Goal: Task Accomplishment & Management: Manage account settings

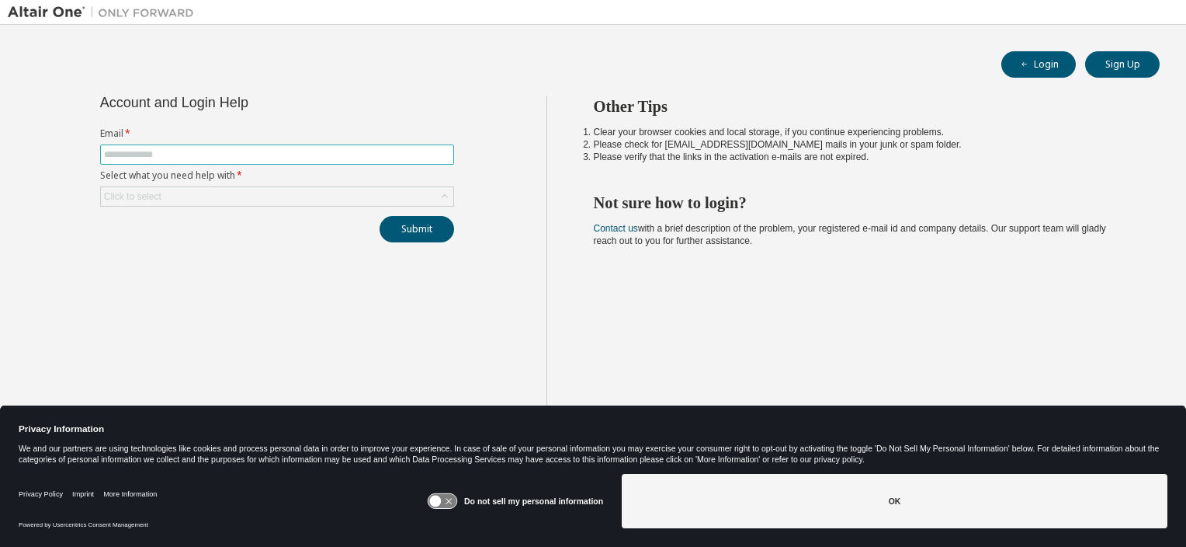
click at [187, 154] on input "text" at bounding box center [277, 154] width 346 height 12
click at [238, 193] on div "Click to select" at bounding box center [277, 196] width 352 height 19
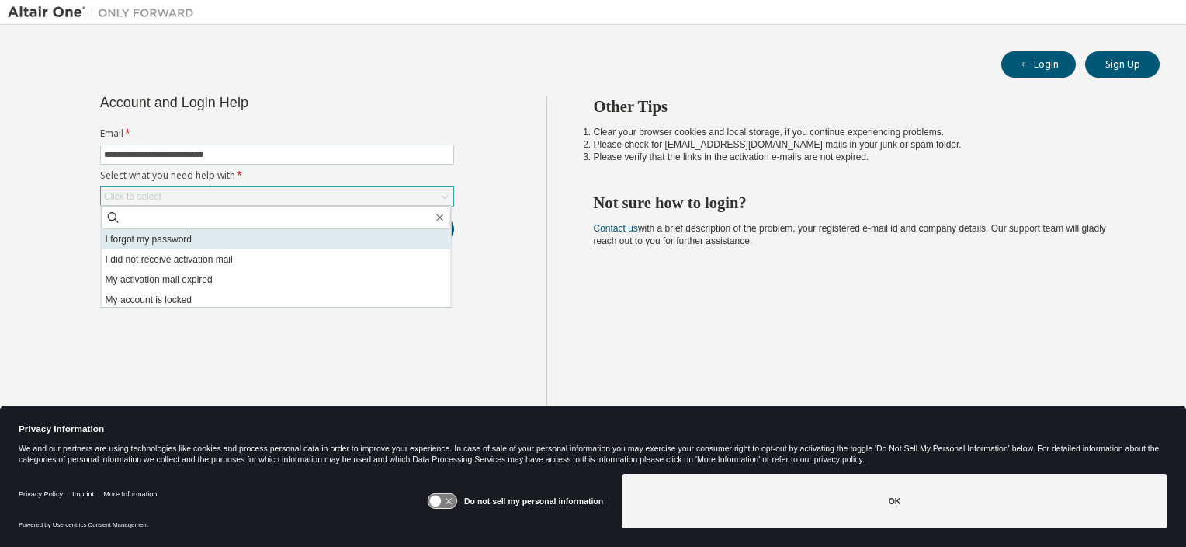
click at [179, 241] on li "I forgot my password" at bounding box center [276, 239] width 349 height 20
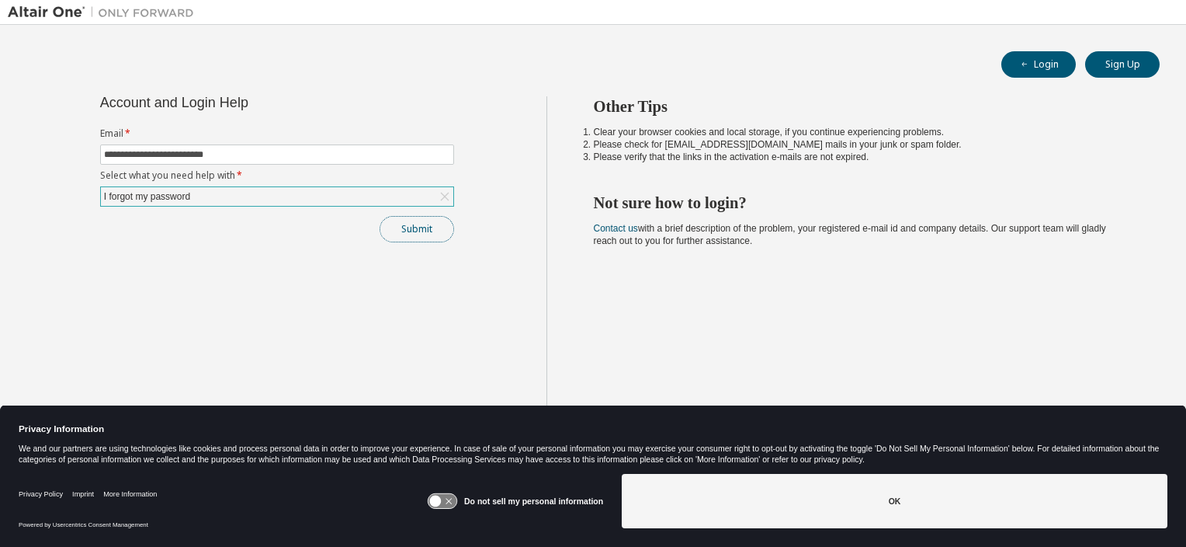
click at [419, 231] on button "Submit" at bounding box center [417, 229] width 75 height 26
click at [429, 231] on button "Submit" at bounding box center [417, 229] width 75 height 26
click at [252, 158] on input "**********" at bounding box center [277, 154] width 346 height 12
type input "**********"
click at [431, 217] on button "Submit" at bounding box center [417, 229] width 75 height 26
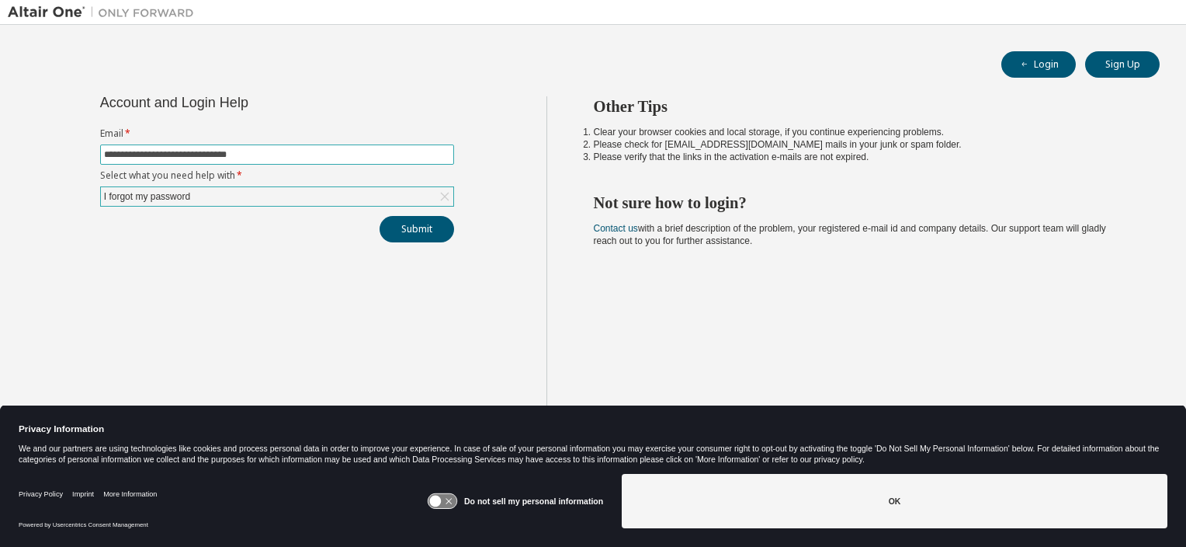
drag, startPoint x: 276, startPoint y: 154, endPoint x: -158, endPoint y: 150, distance: 434.0
click at [0, 150] on html "**********" at bounding box center [593, 273] width 1186 height 547
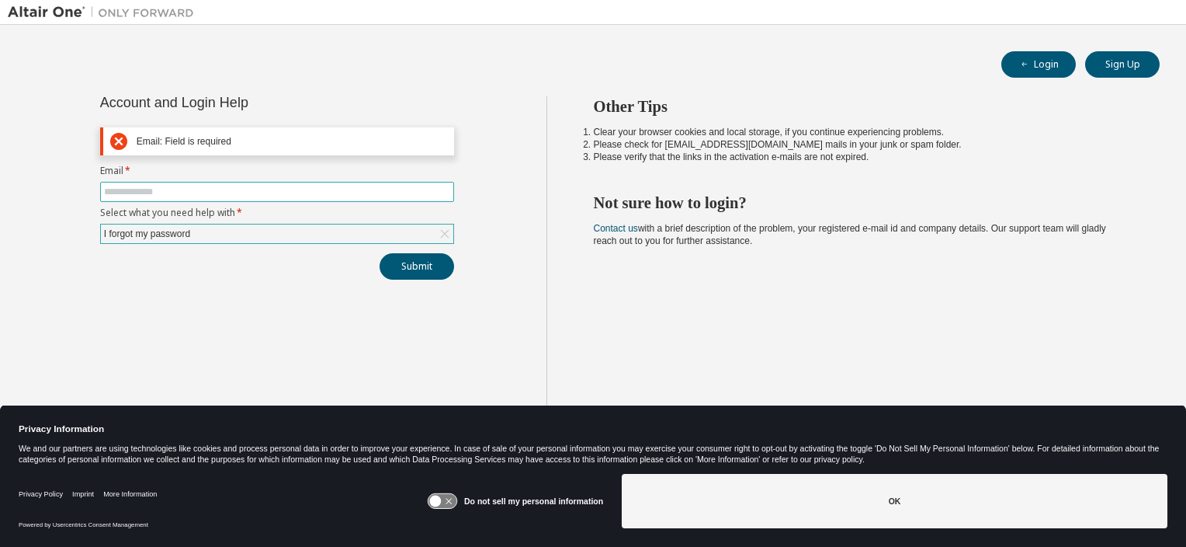
paste input "**********"
type input "**********"
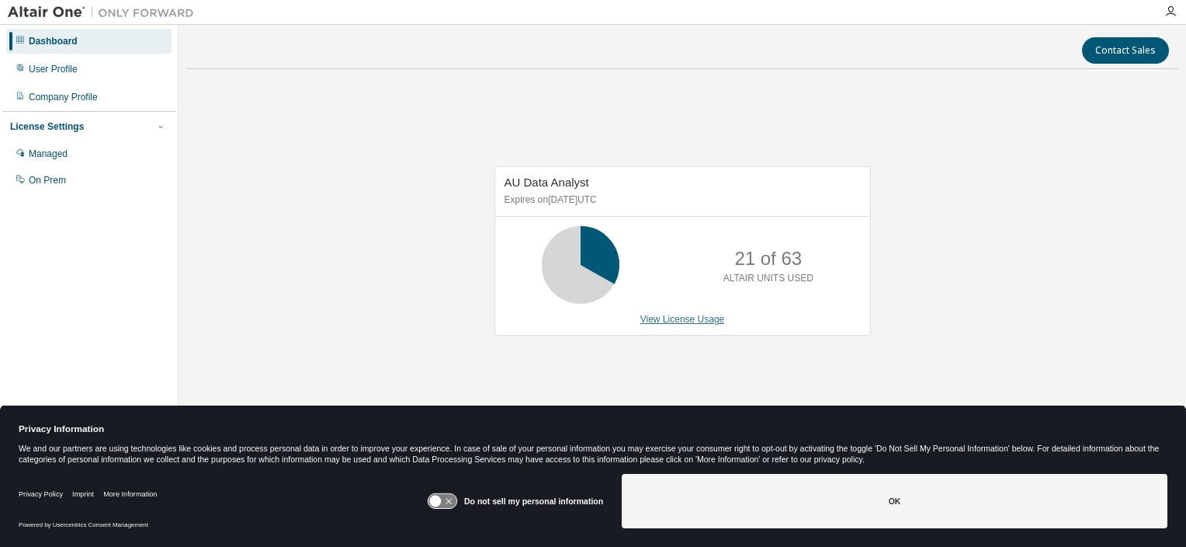
click at [701, 324] on link "View License Usage" at bounding box center [682, 319] width 85 height 11
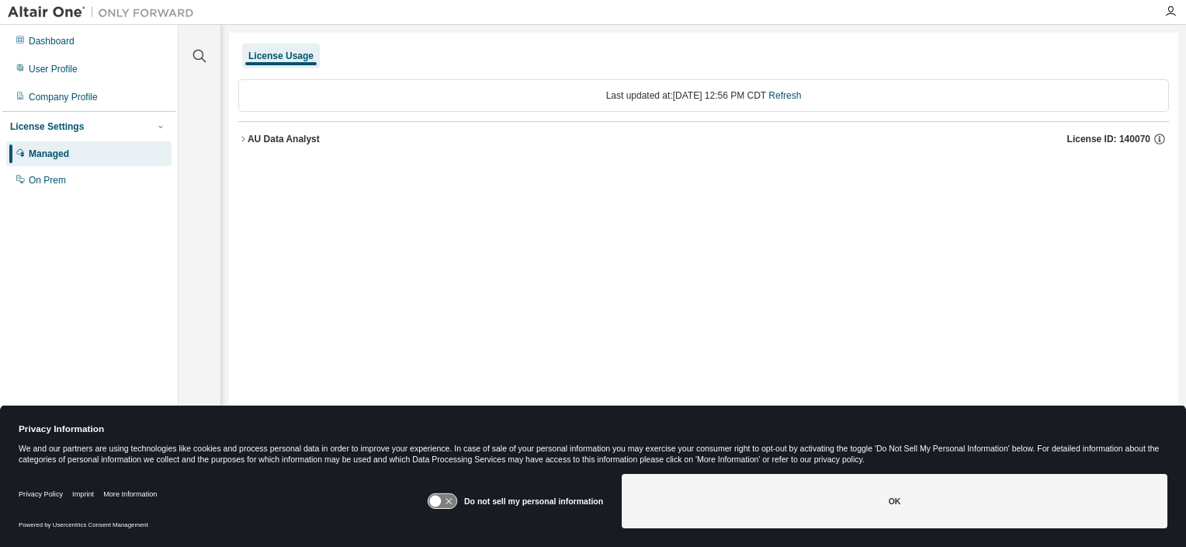
click at [243, 138] on icon "button" at bounding box center [242, 138] width 9 height 9
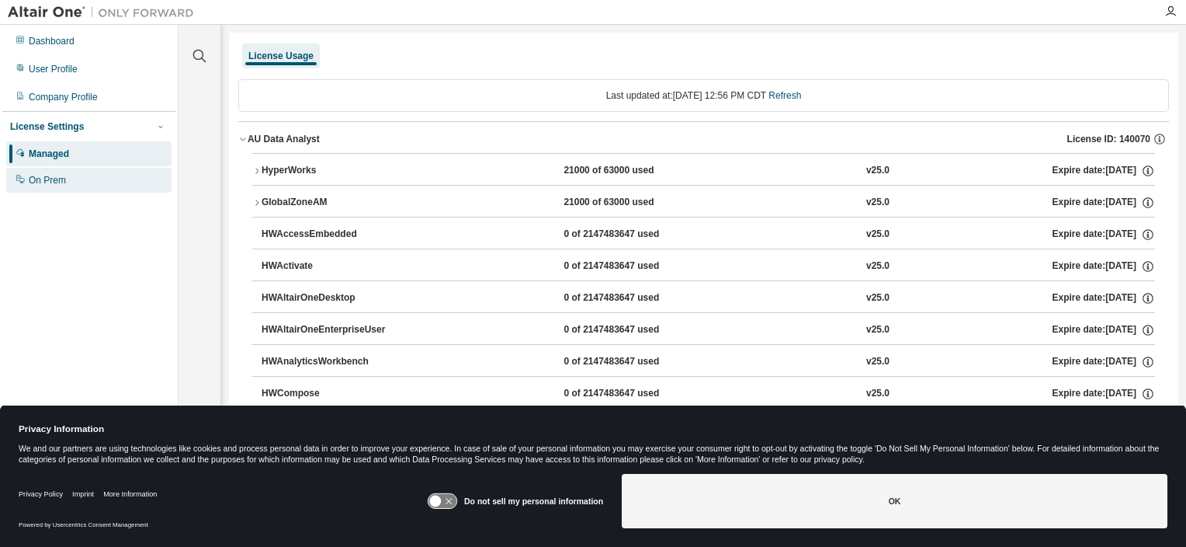
click at [57, 178] on div "On Prem" at bounding box center [47, 180] width 37 height 12
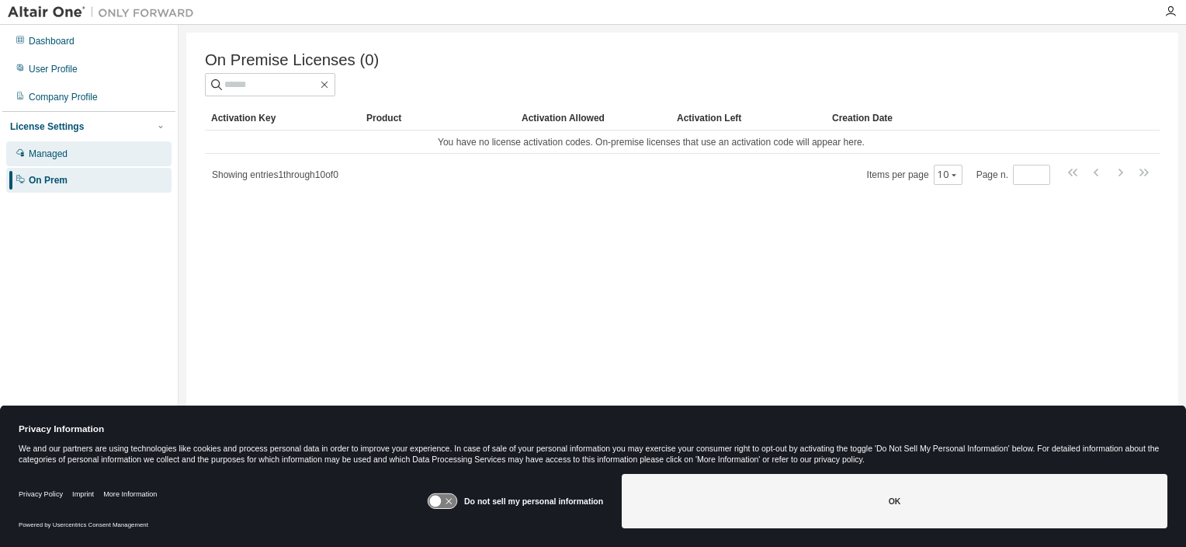
click at [49, 155] on div "Managed" at bounding box center [48, 153] width 39 height 12
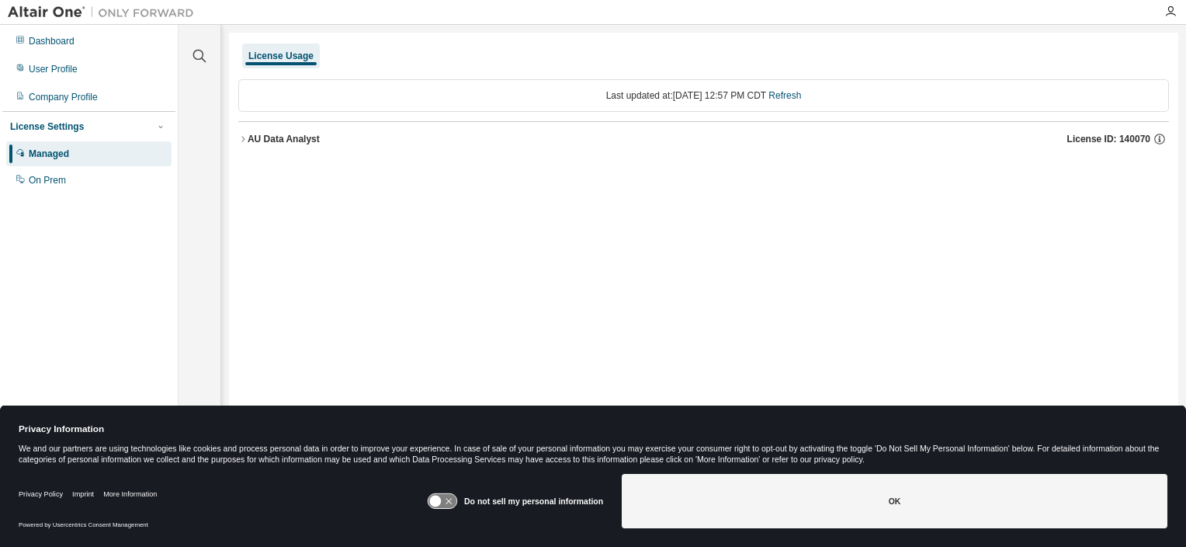
click at [248, 137] on div "AU Data Analyst" at bounding box center [284, 139] width 72 height 12
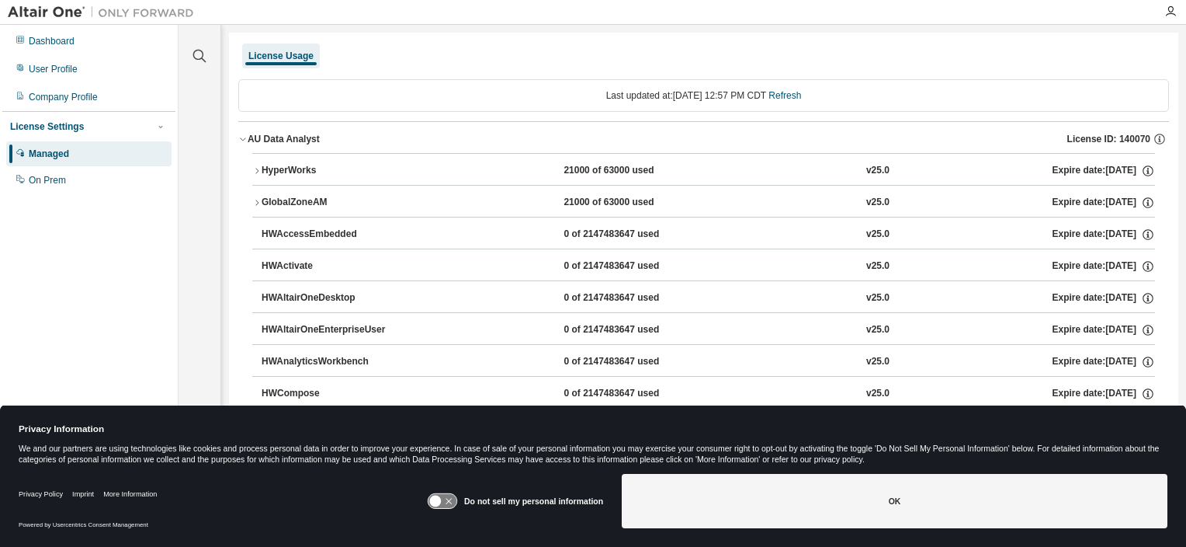
click at [258, 198] on icon "button" at bounding box center [256, 202] width 9 height 9
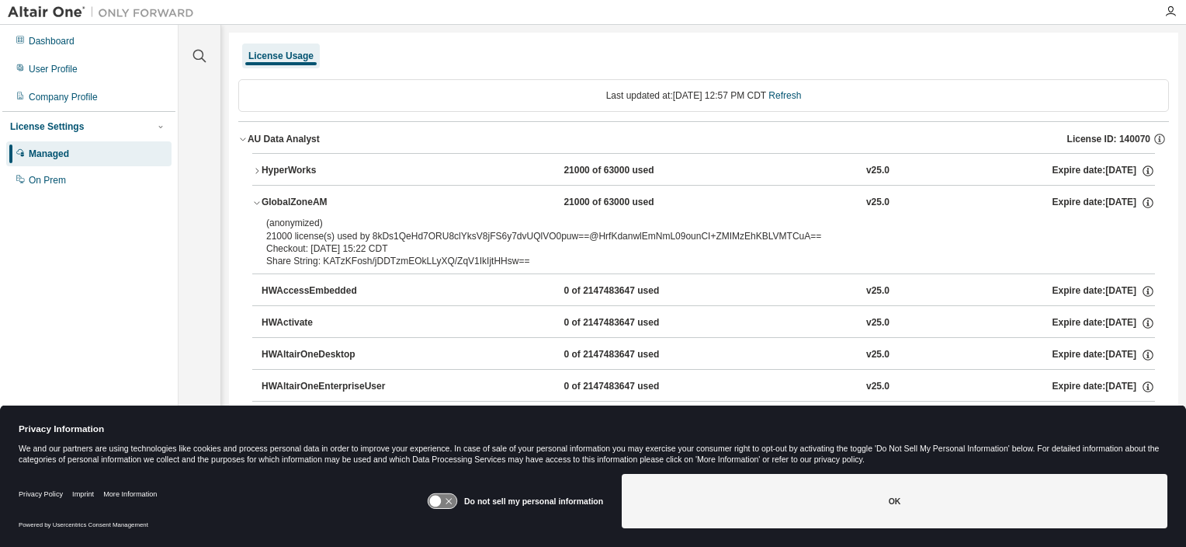
click at [258, 168] on icon "button" at bounding box center [256, 170] width 9 height 9
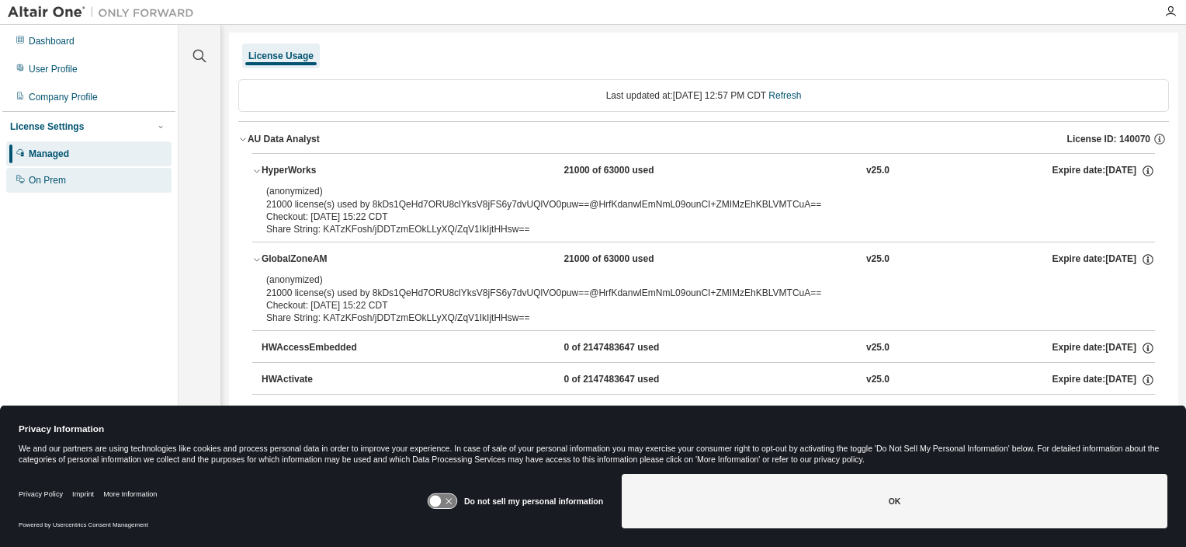
click at [40, 183] on div "On Prem" at bounding box center [47, 180] width 37 height 12
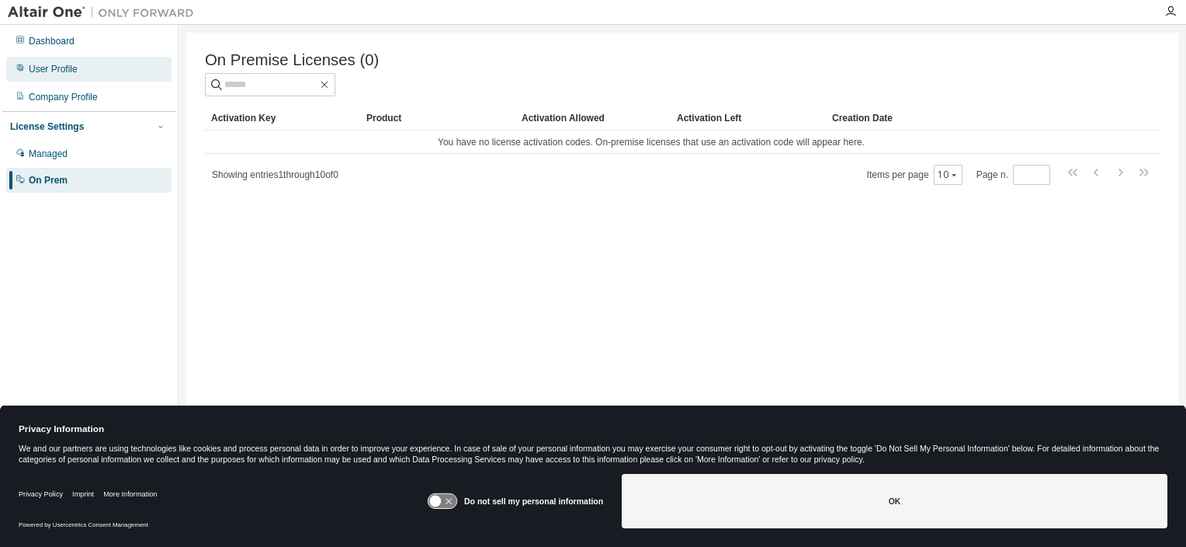
click at [50, 65] on div "User Profile" at bounding box center [53, 69] width 49 height 12
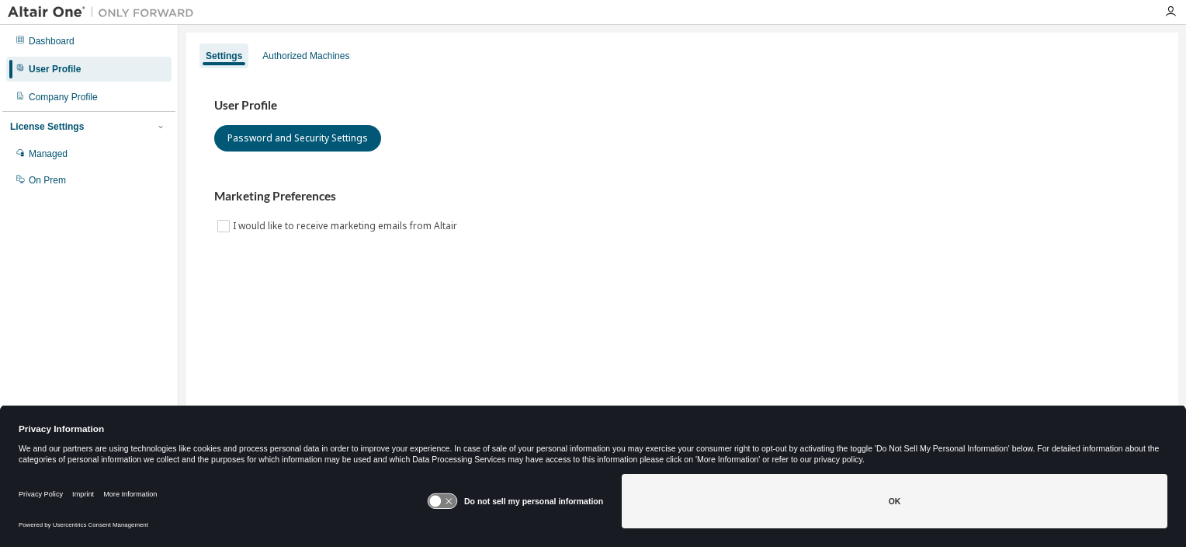
click at [49, 66] on div "User Profile" at bounding box center [55, 69] width 52 height 12
click at [315, 56] on div "Authorized Machines" at bounding box center [305, 56] width 87 height 12
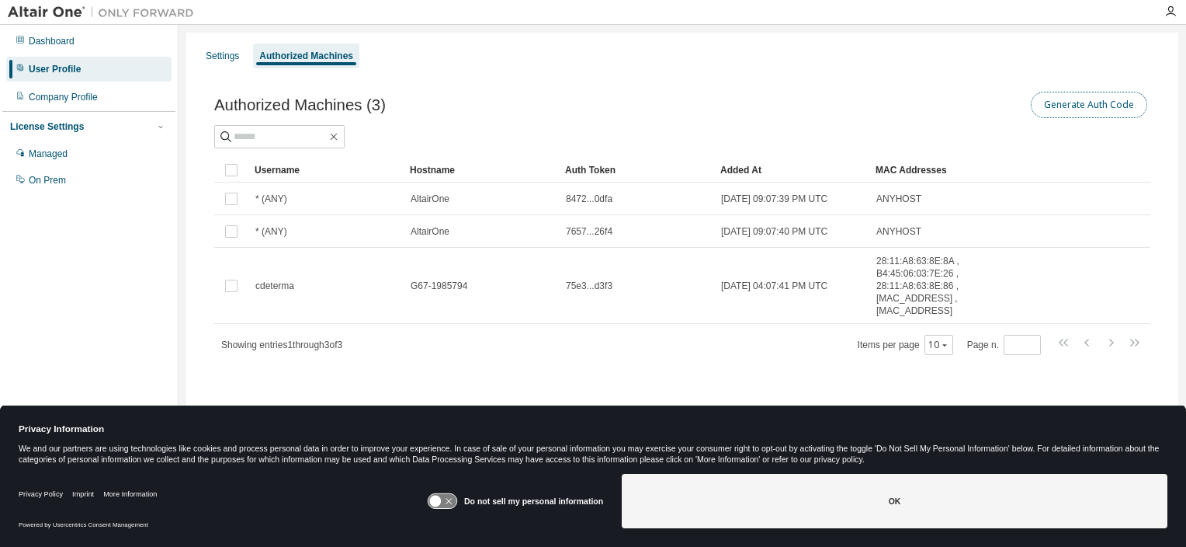
click at [1084, 106] on button "Generate Auth Code" at bounding box center [1089, 105] width 116 height 26
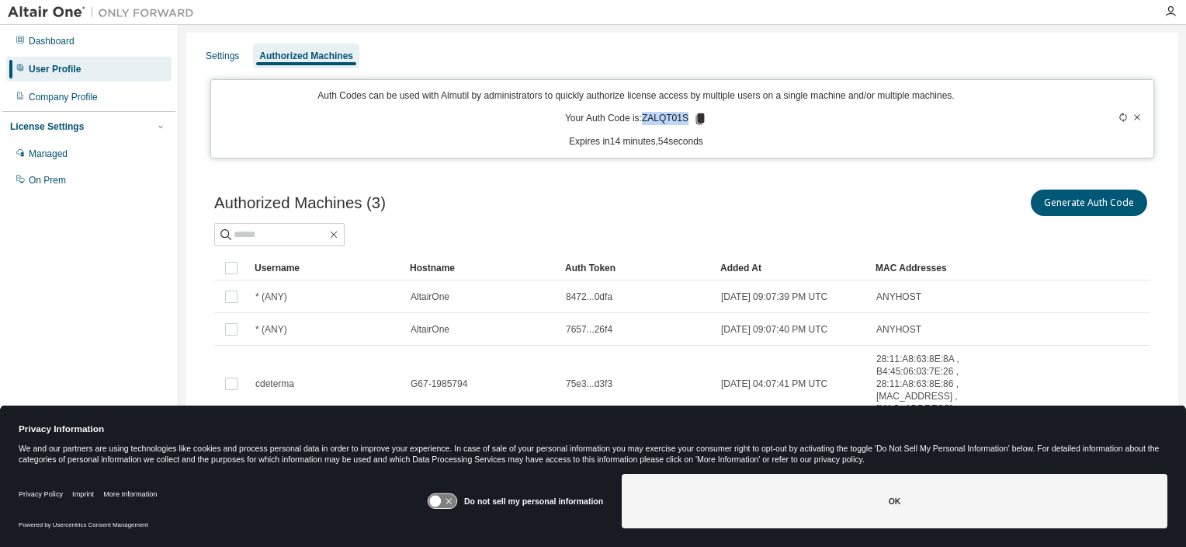
drag, startPoint x: 640, startPoint y: 115, endPoint x: 682, endPoint y: 116, distance: 42.7
click at [682, 116] on p "Your Auth Code is: ZALQT01S" at bounding box center [636, 119] width 142 height 14
copy p "ZALQT01S"
